Goal: Obtain resource: Download file/media

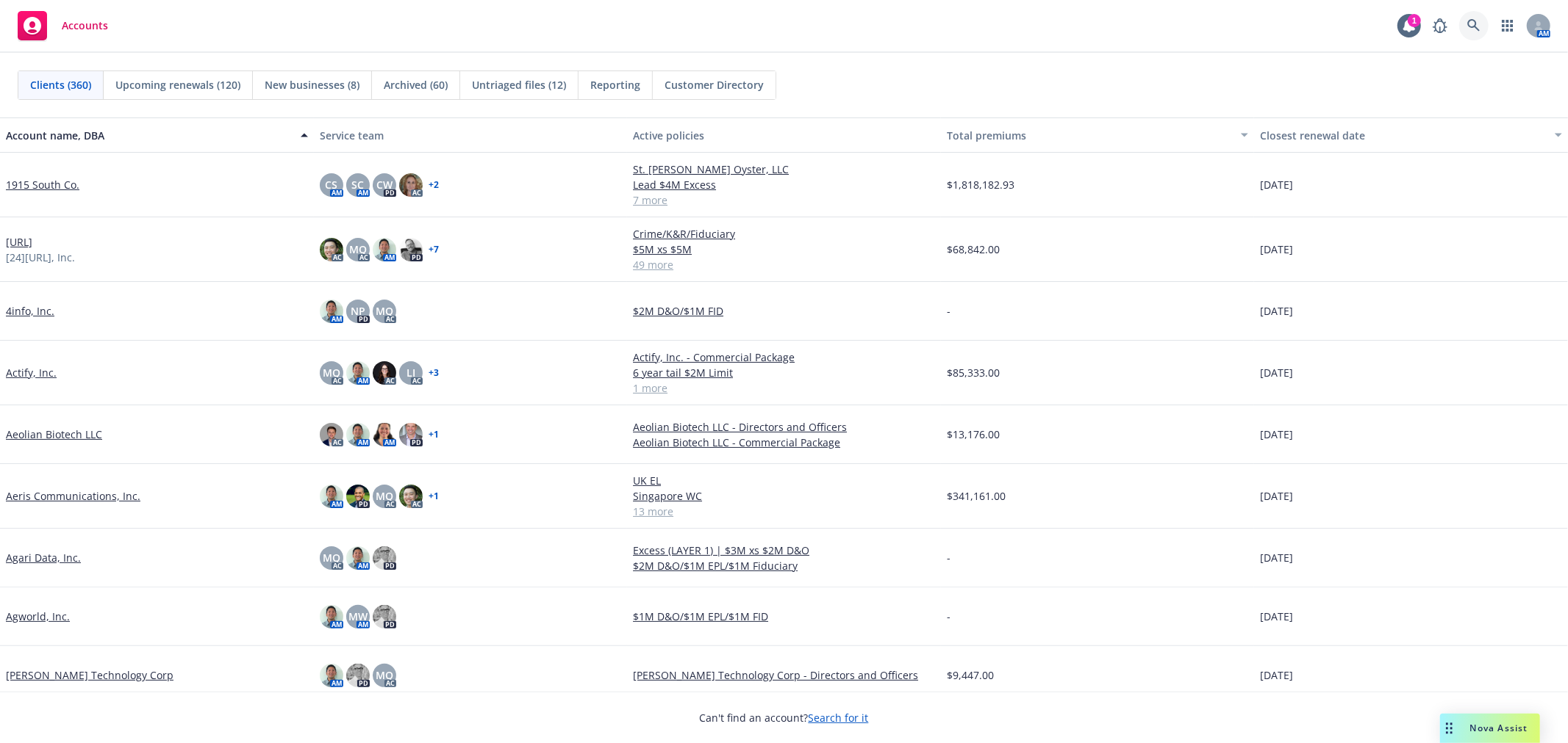
click at [1474, 27] on icon at bounding box center [1473, 26] width 13 height 13
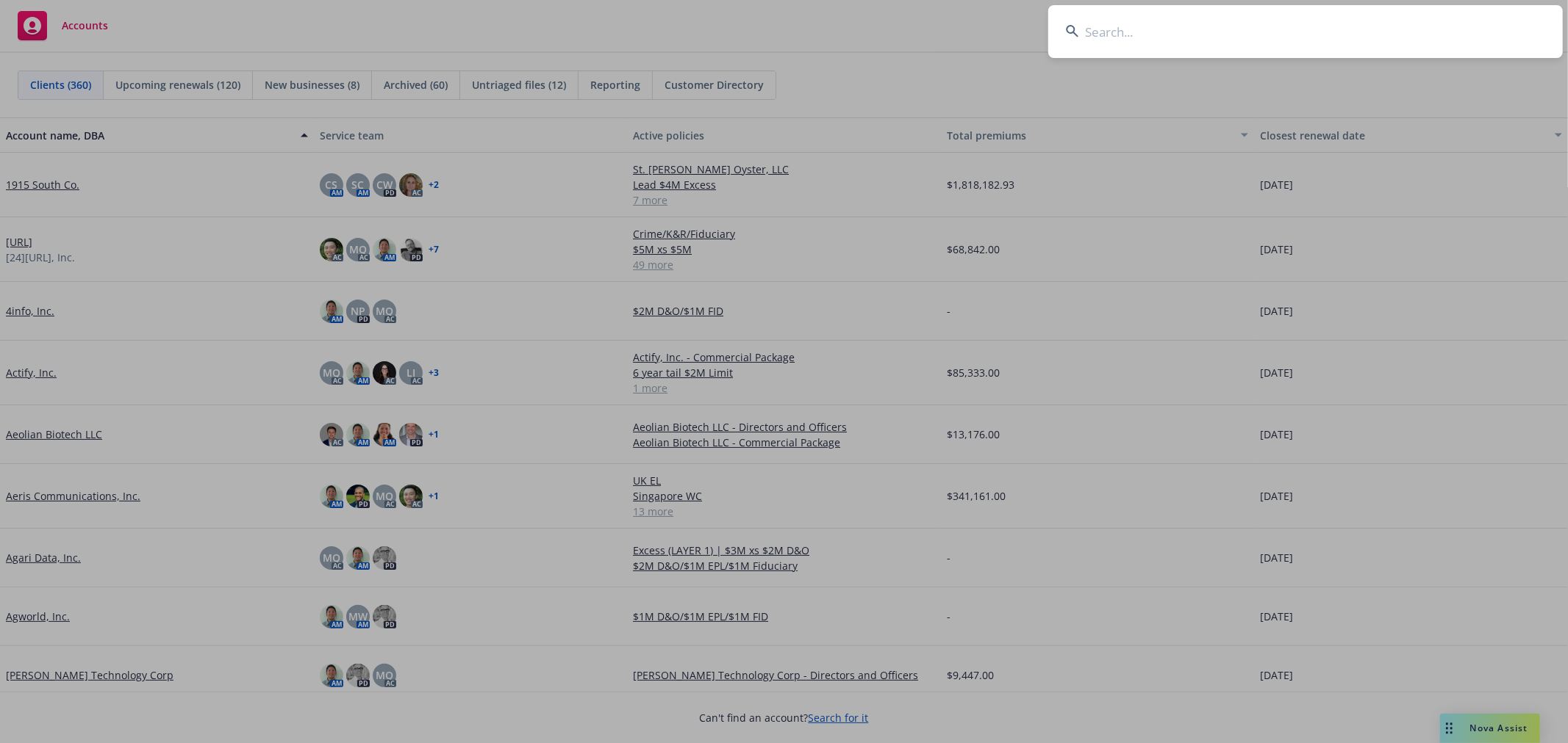
click at [1237, 23] on input at bounding box center [1305, 32] width 514 height 53
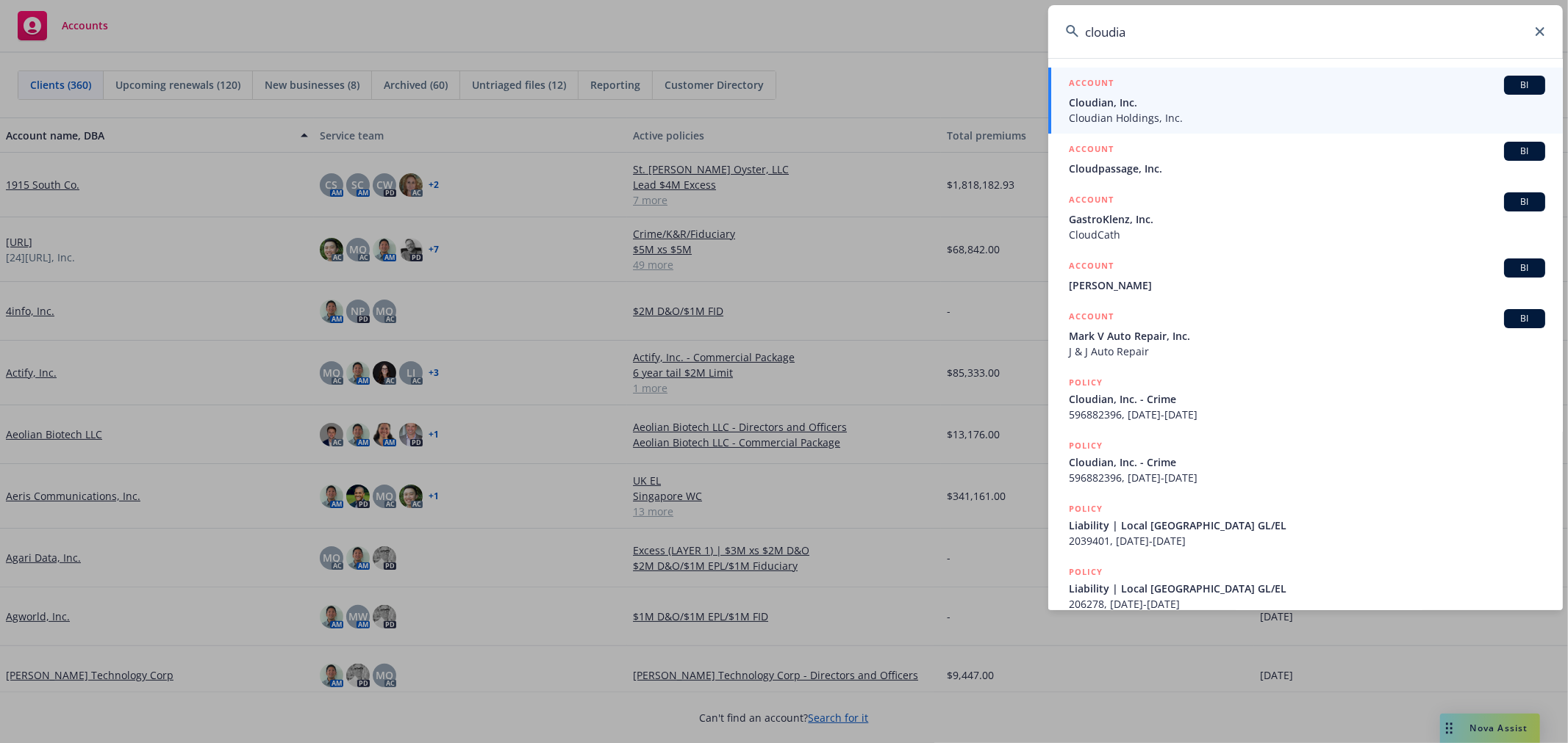
type input "cloudian"
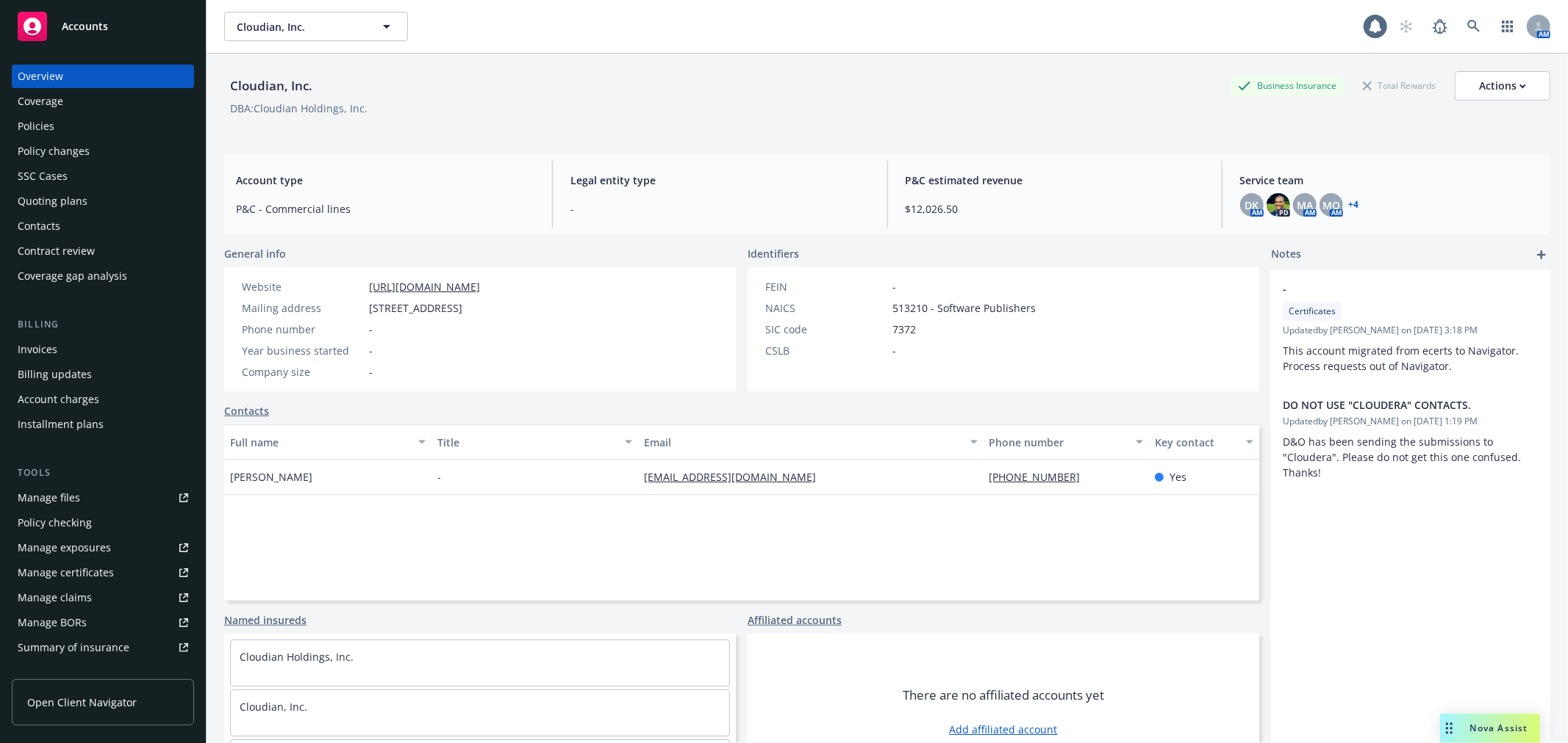
click at [39, 115] on div "Policies" at bounding box center [36, 126] width 37 height 23
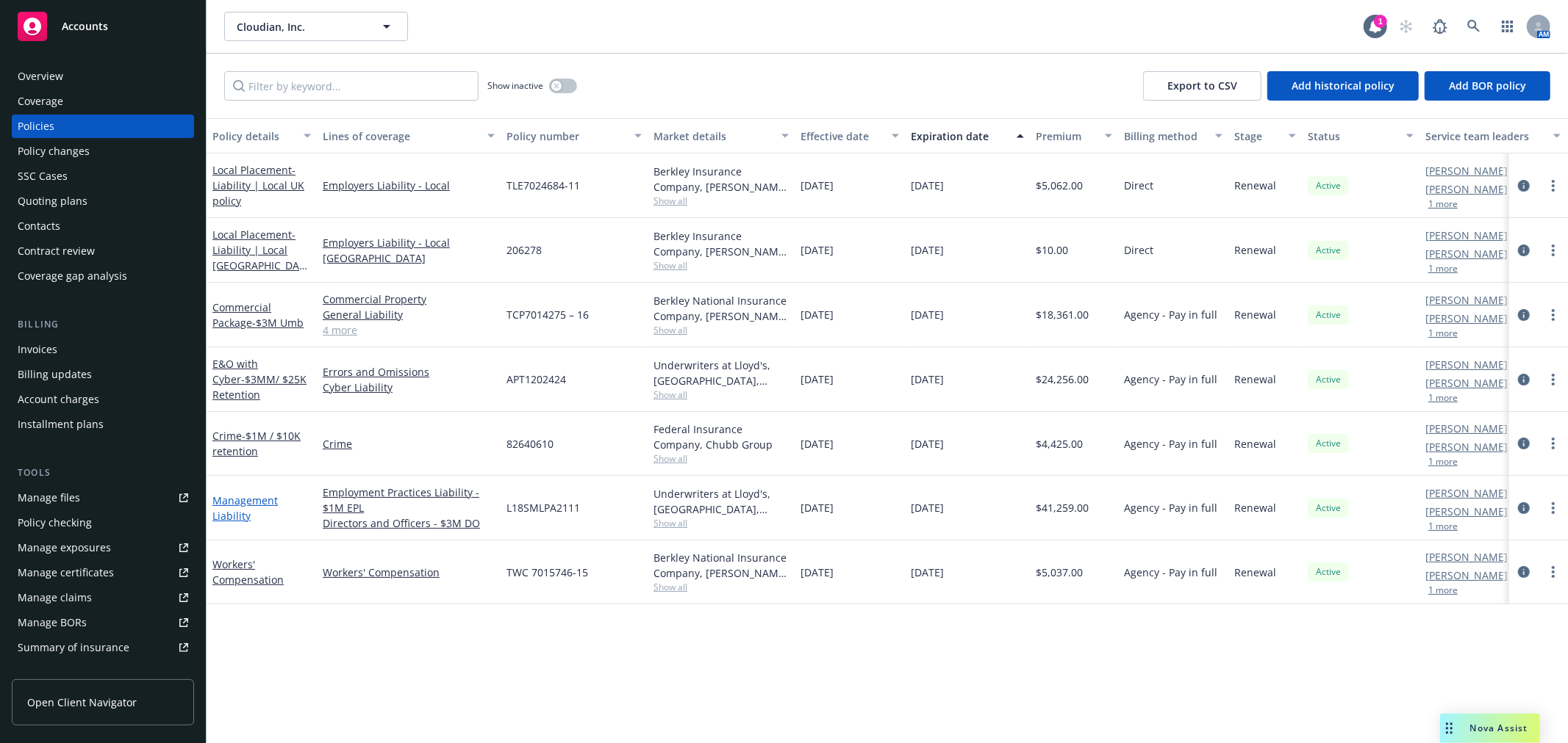
click at [245, 498] on link "Management Liability" at bounding box center [245, 509] width 65 height 30
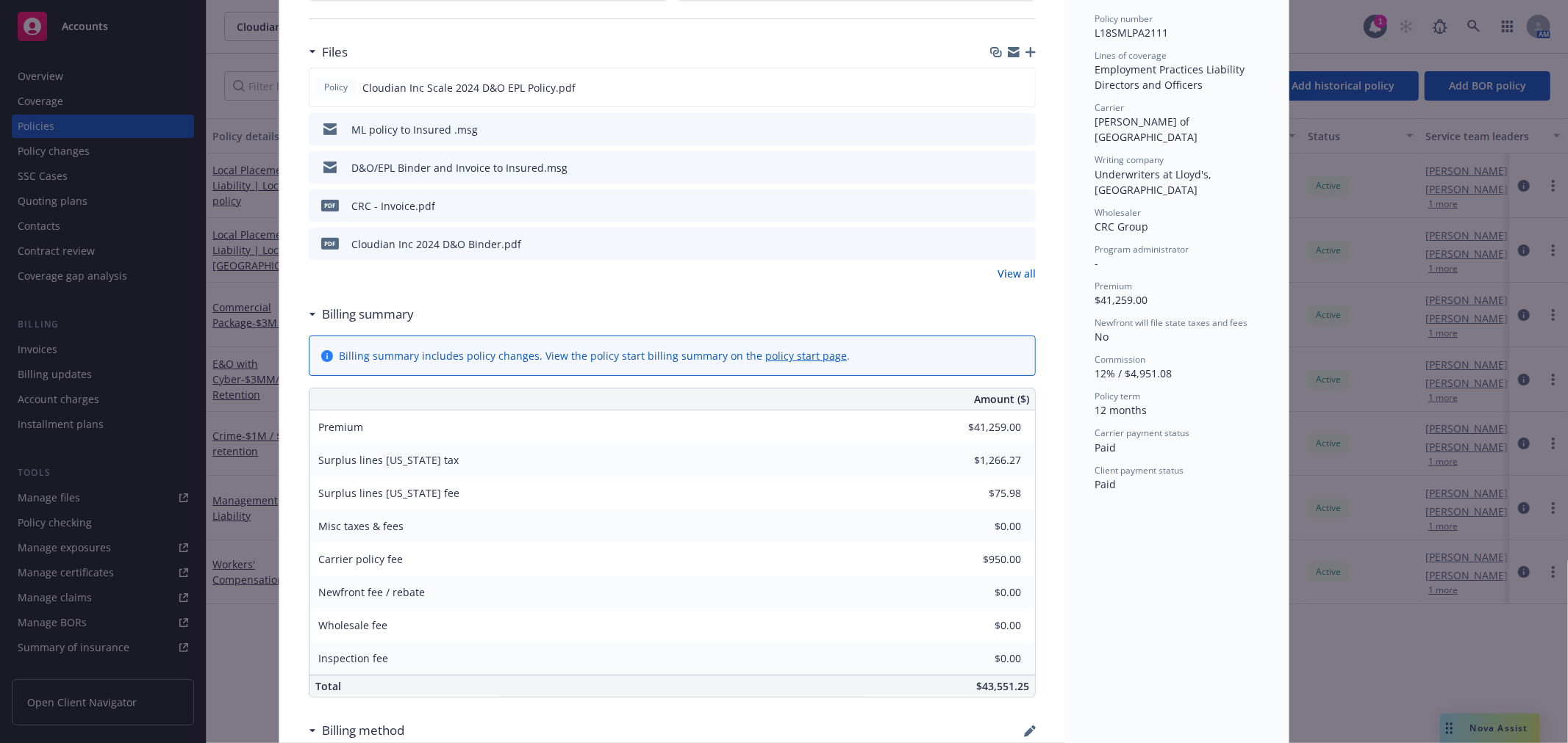
scroll to position [326, 0]
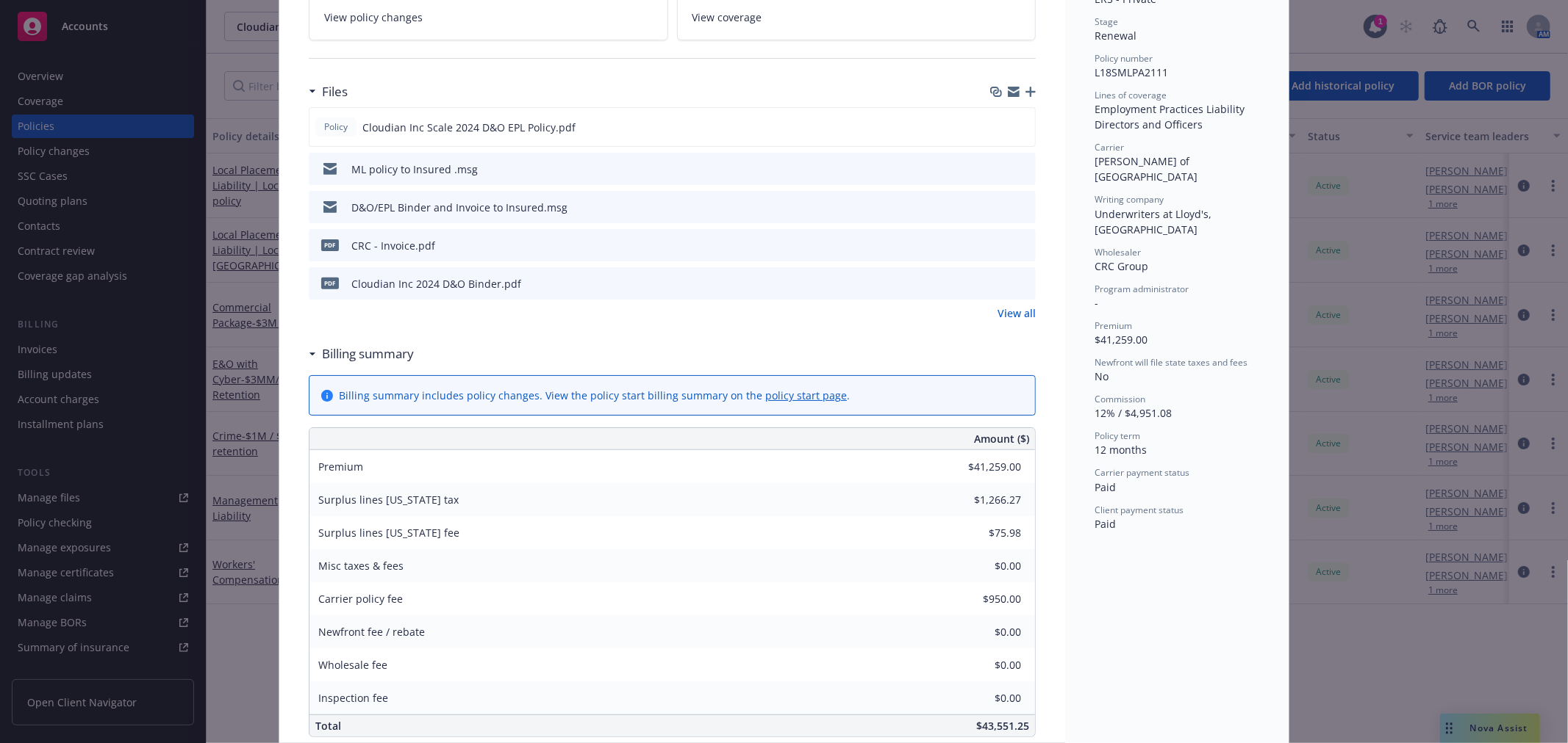
click at [991, 167] on icon "download file" at bounding box center [997, 167] width 12 height 12
click at [1327, 50] on div "Policy Management Liability Add internal notes here... View claims View schedul…" at bounding box center [784, 372] width 1568 height 743
click at [1466, 19] on div "Policy Management Liability Add internal notes here... View claims View schedul…" at bounding box center [784, 372] width 1568 height 743
click at [1475, 24] on div "Policy Management Liability Add internal notes here... View claims View schedul…" at bounding box center [784, 372] width 1568 height 743
drag, startPoint x: 1375, startPoint y: 31, endPoint x: 1341, endPoint y: 32, distance: 34.0
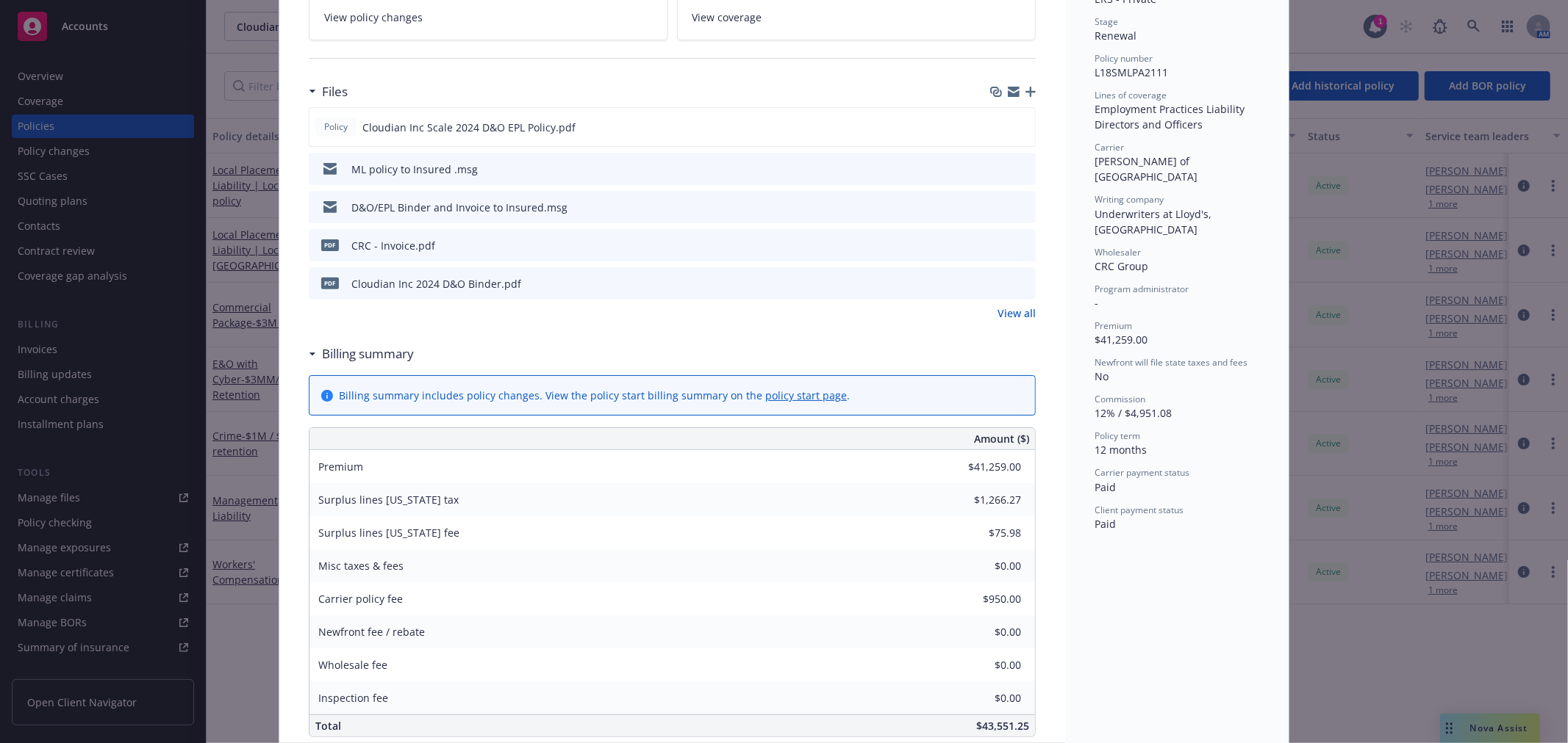
click at [1372, 31] on div "Policy Management Liability Add internal notes here... View claims View schedul…" at bounding box center [784, 372] width 1568 height 743
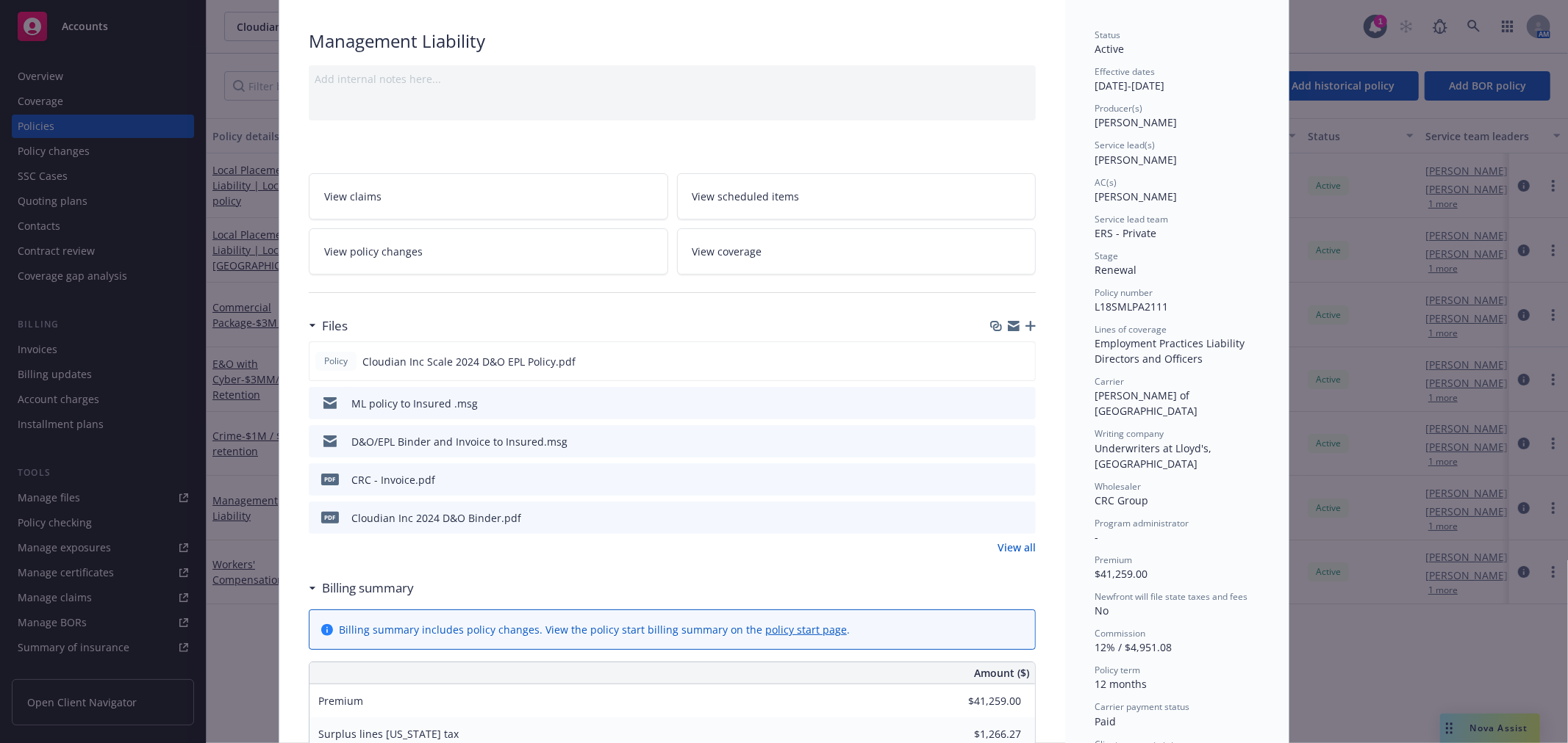
scroll to position [0, 0]
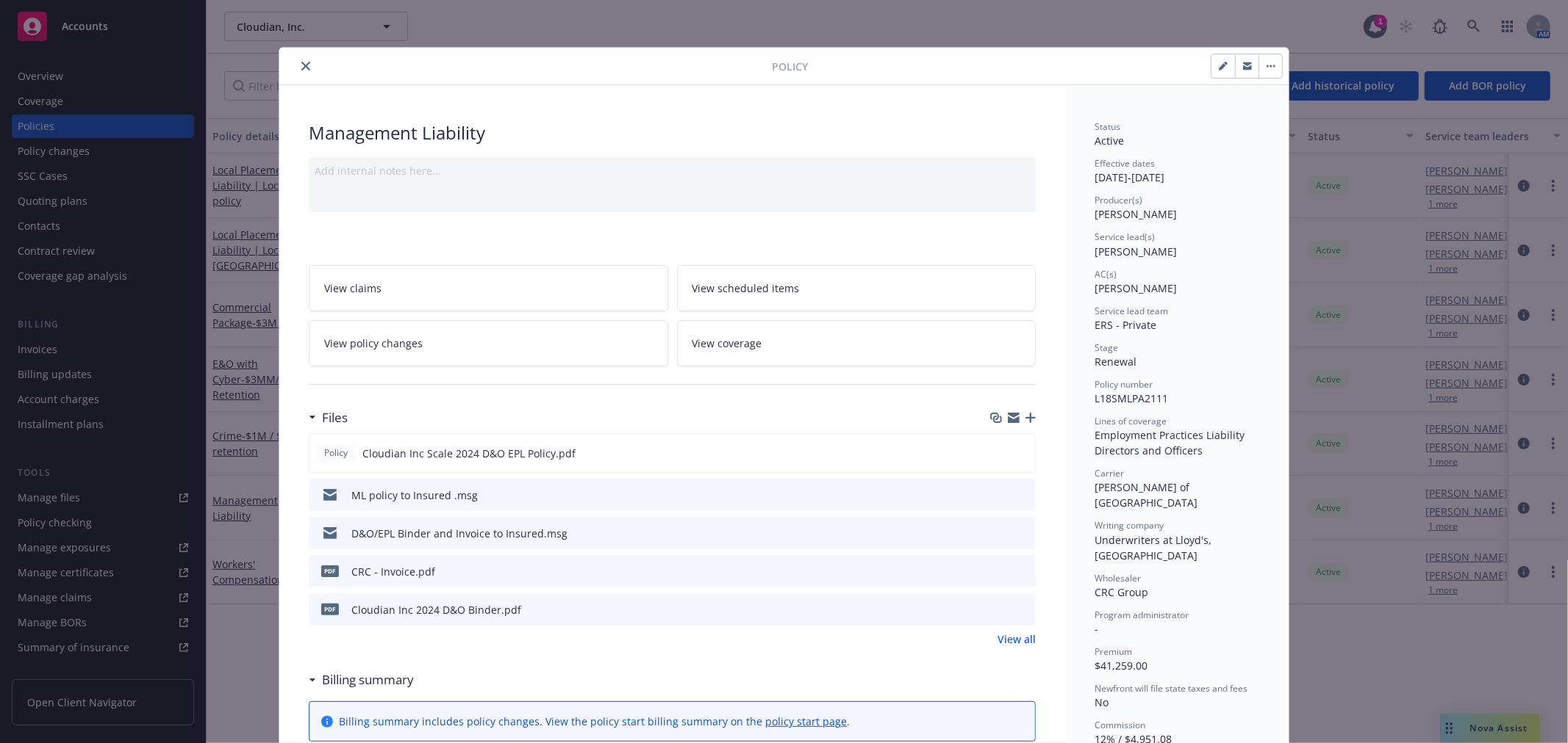
click at [289, 67] on div at bounding box center [528, 66] width 486 height 18
click at [302, 67] on icon "close" at bounding box center [305, 65] width 9 height 9
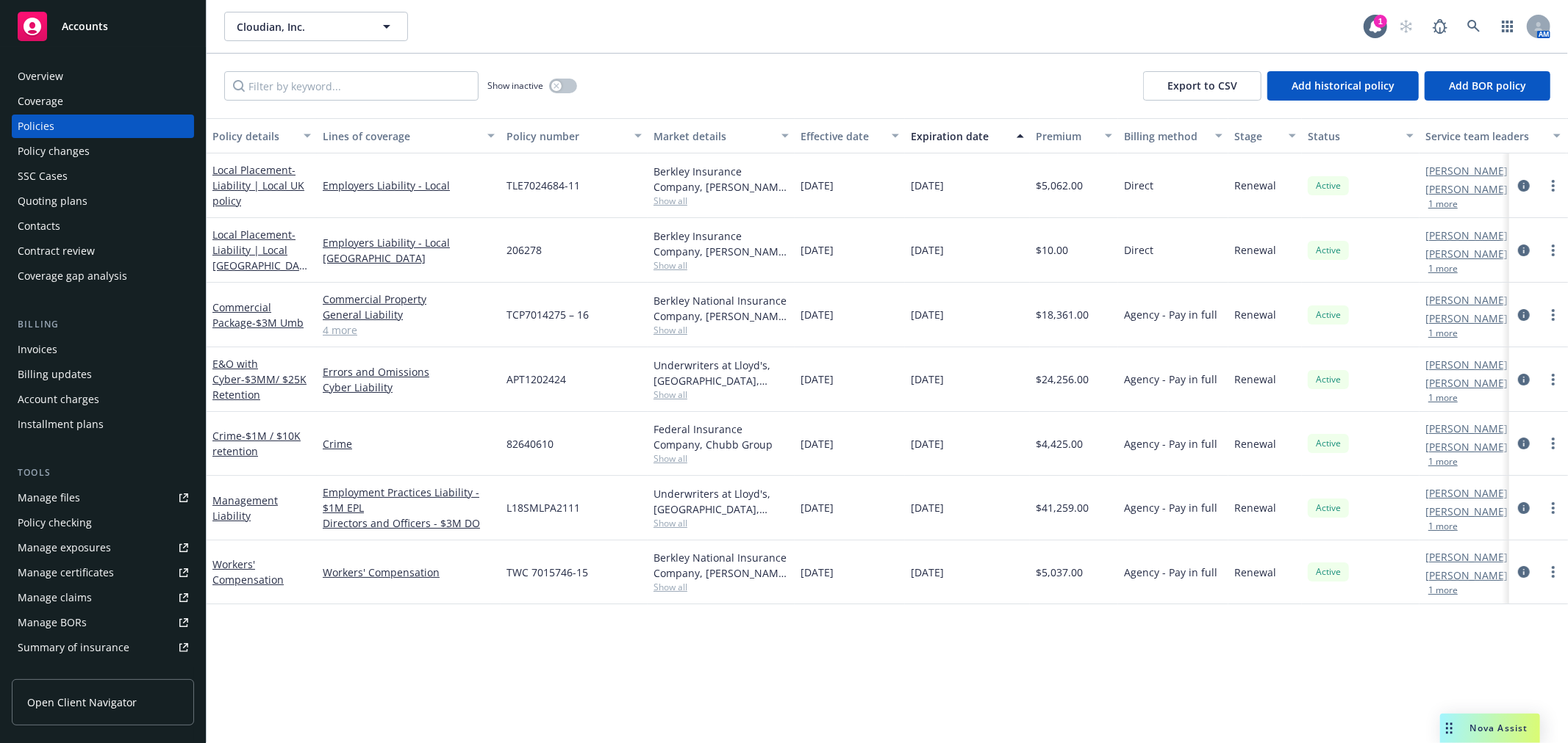
click at [1103, 55] on div "Show inactive Export to CSV Add historical policy Add BOR policy" at bounding box center [887, 86] width 1361 height 65
click at [1464, 22] on link at bounding box center [1474, 26] width 30 height 30
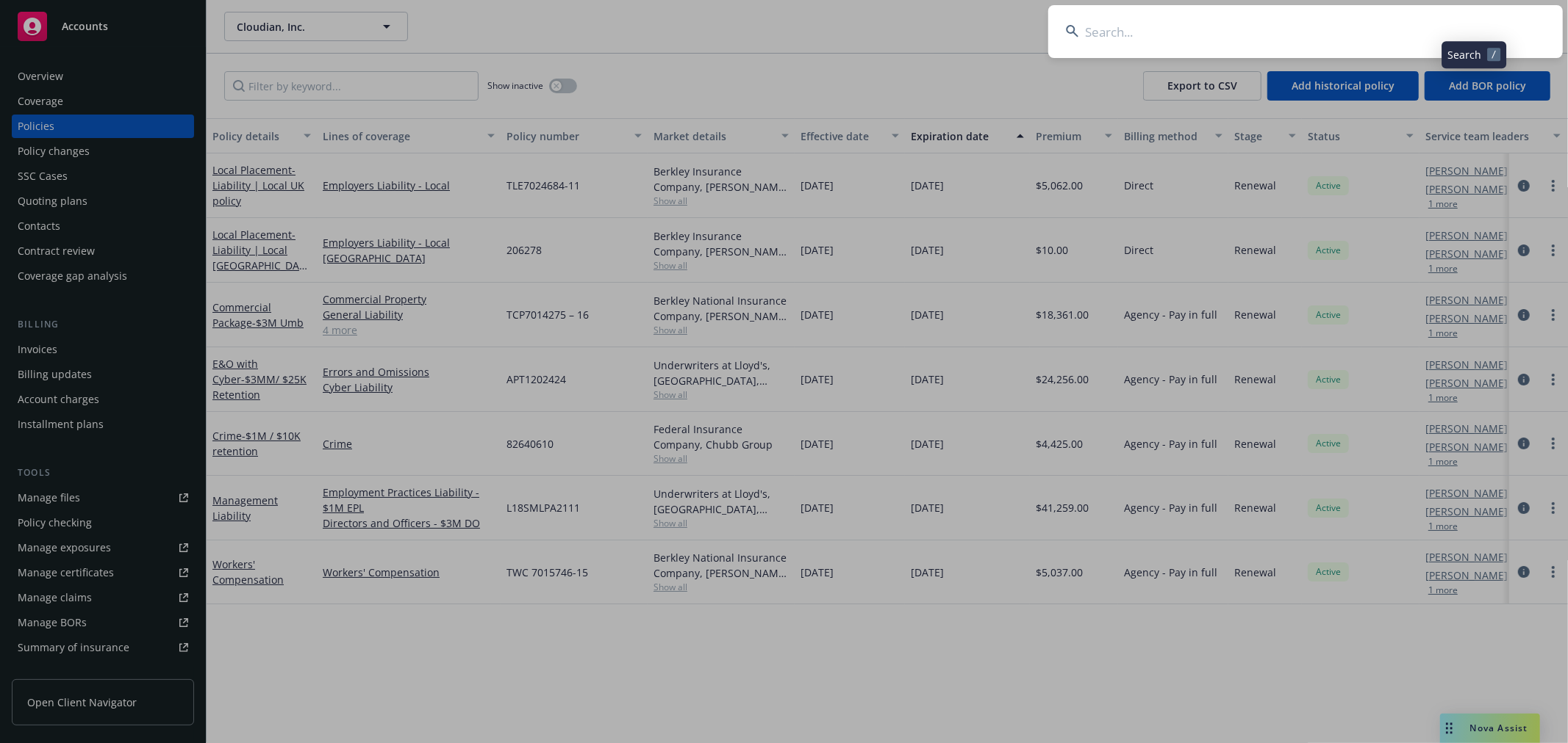
click at [1450, 20] on input at bounding box center [1305, 32] width 514 height 53
type input "auger"
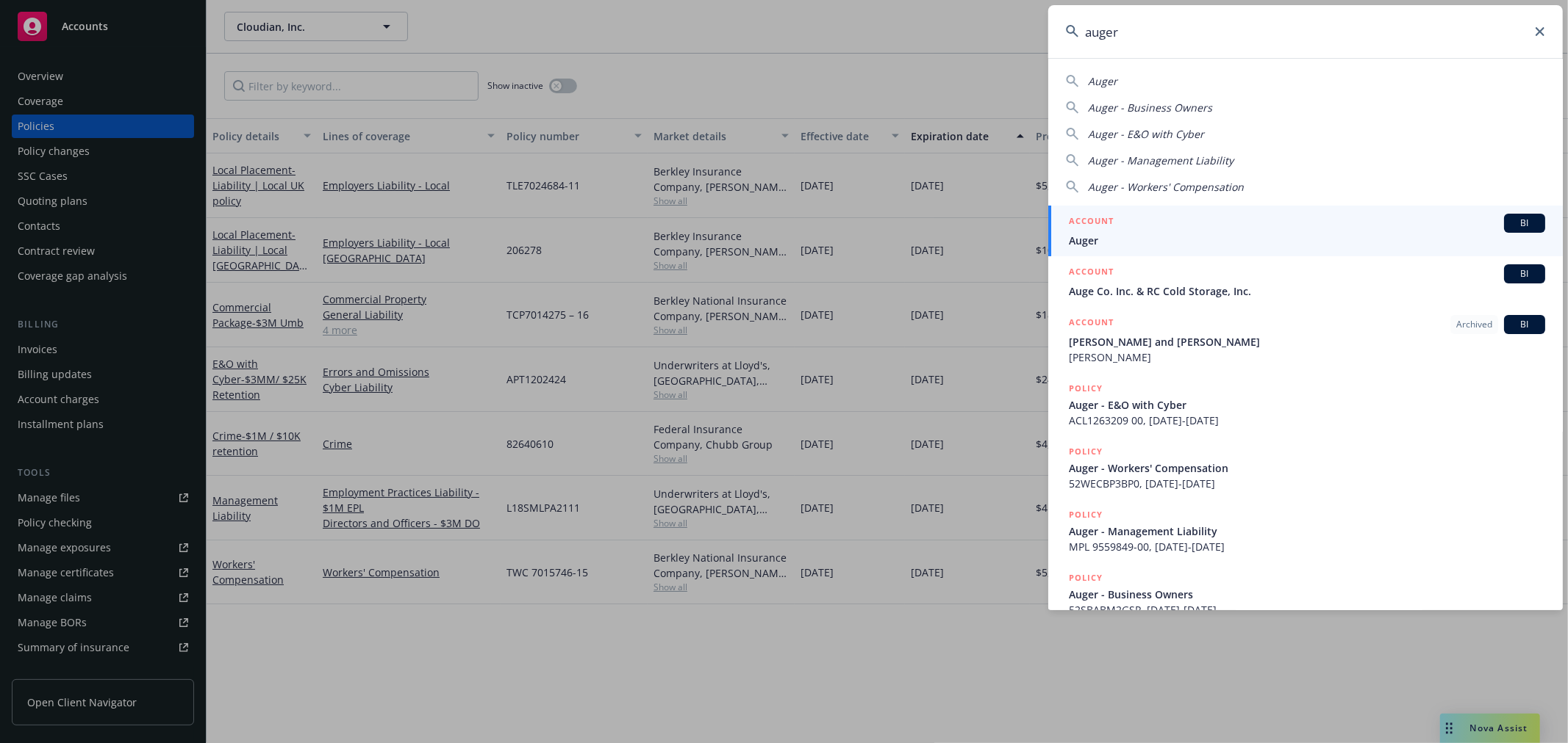
click at [1093, 239] on span "Auger" at bounding box center [1306, 241] width 476 height 16
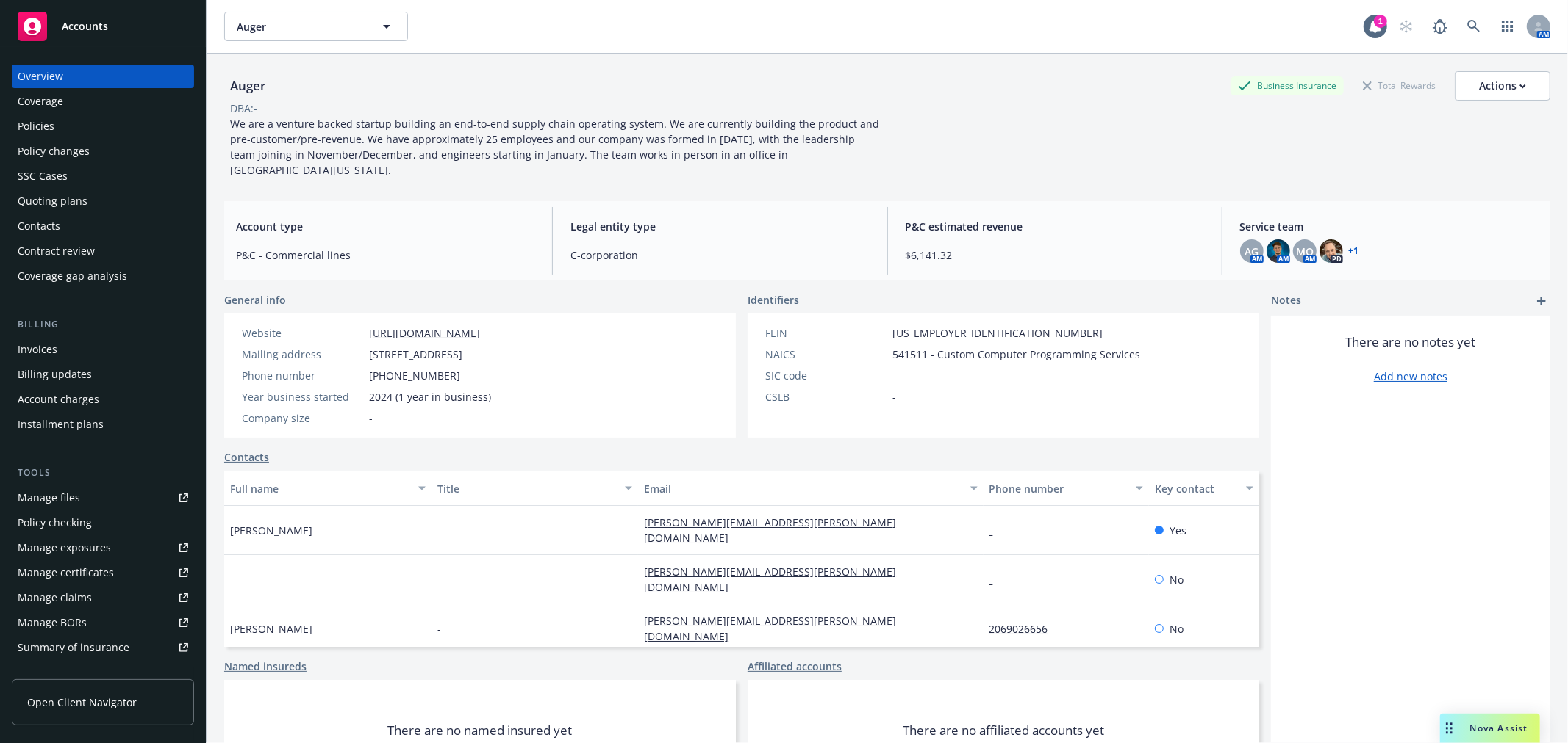
click at [45, 118] on div "Policies" at bounding box center [36, 126] width 37 height 23
